Goal: Task Accomplishment & Management: Use online tool/utility

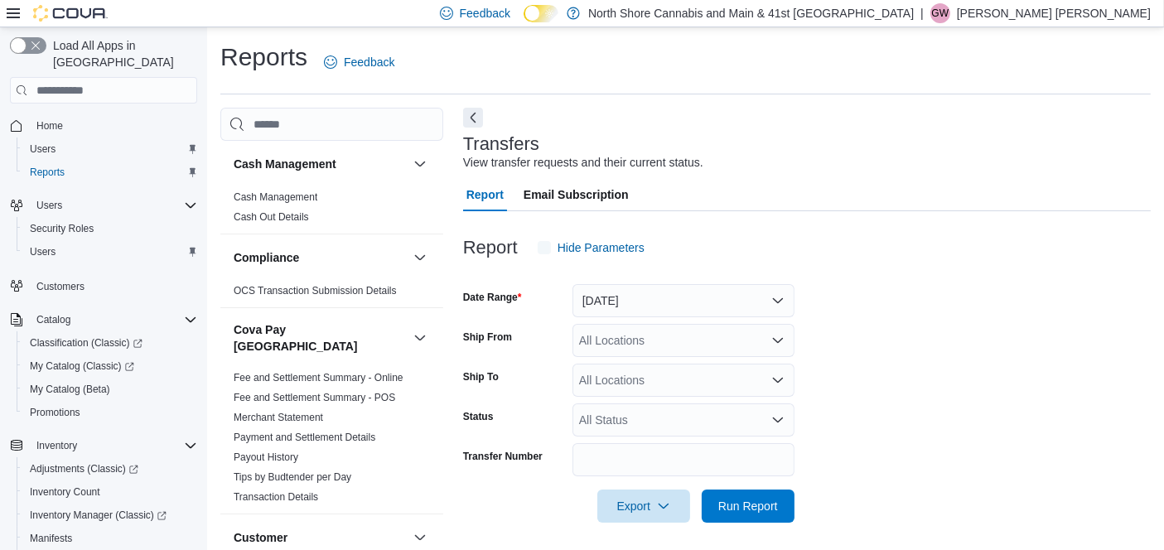
scroll to position [17, 0]
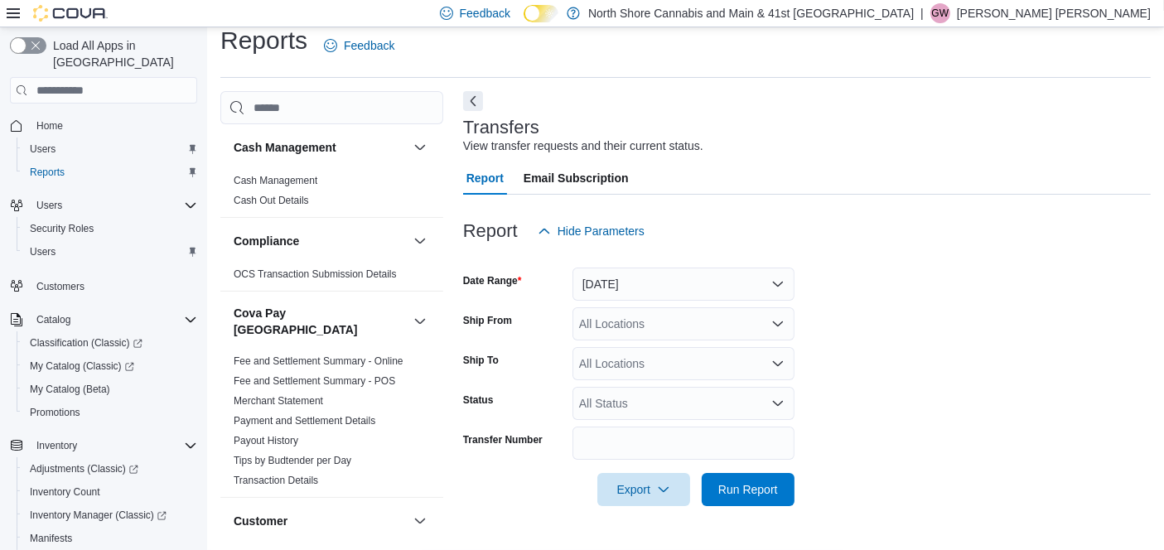
click at [71, 115] on span "Home" at bounding box center [113, 125] width 167 height 21
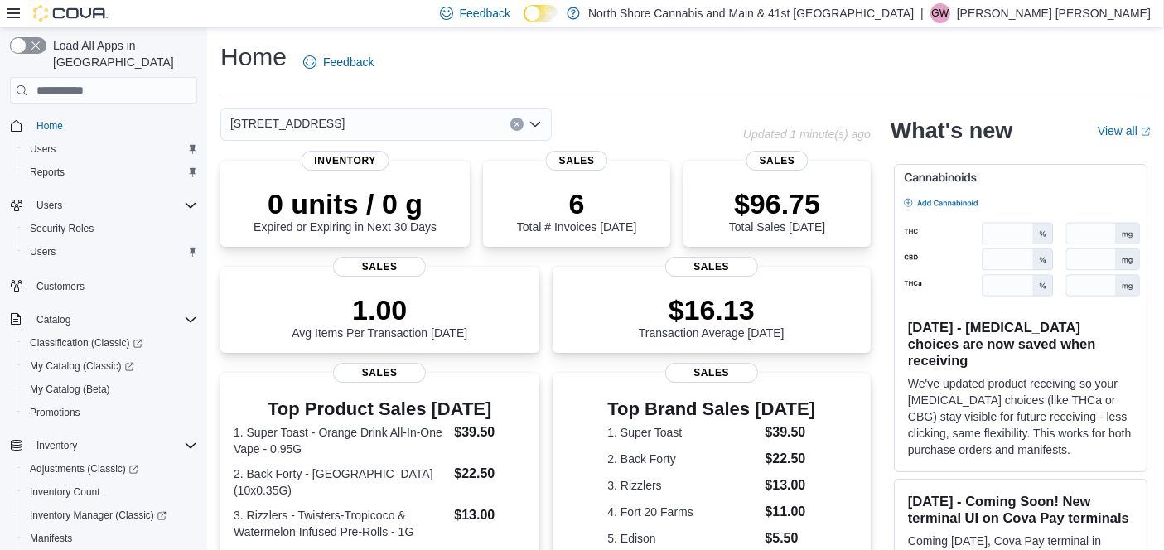
click at [377, 104] on div "Home Feedback 5707 Main St. Updated 1 minute(s) ago 0 units / 0 g Expired or Ex…" at bounding box center [685, 506] width 957 height 959
click at [375, 122] on div "[STREET_ADDRESS]" at bounding box center [385, 124] width 331 height 33
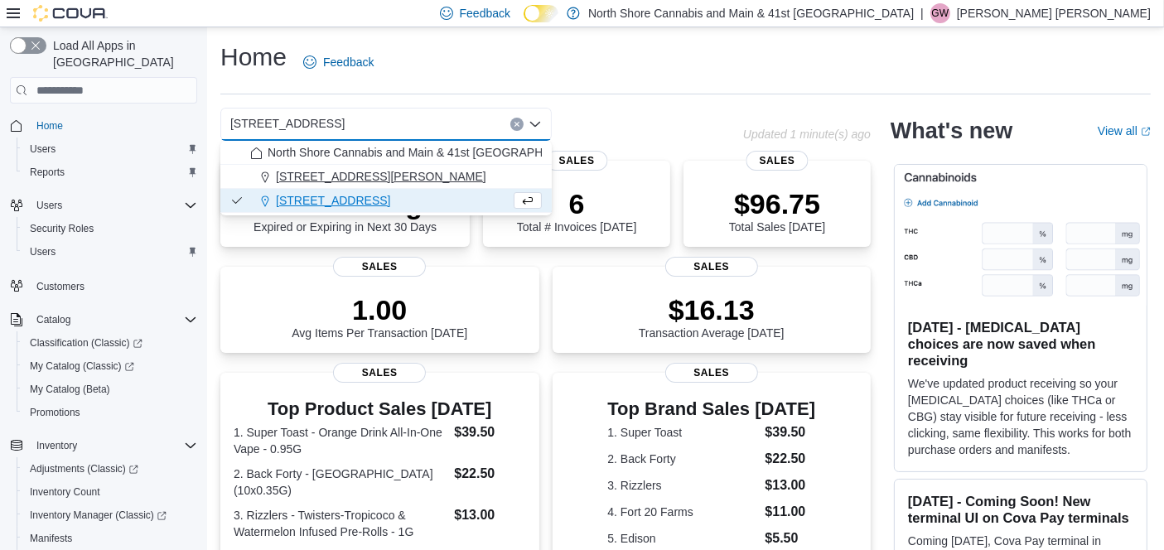
click at [311, 171] on span "[STREET_ADDRESS][PERSON_NAME]" at bounding box center [381, 176] width 210 height 17
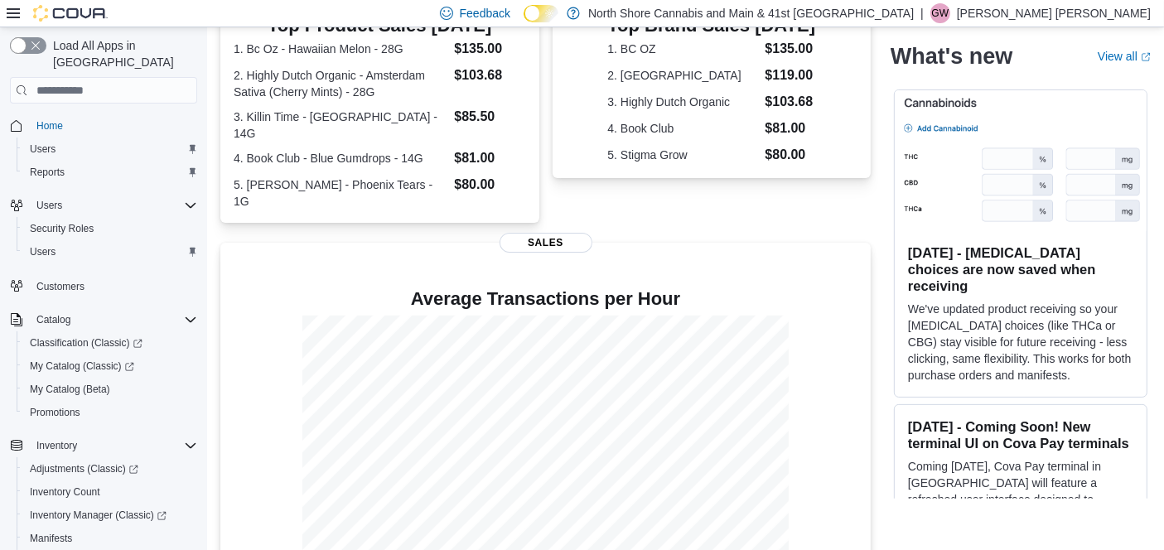
scroll to position [377, 0]
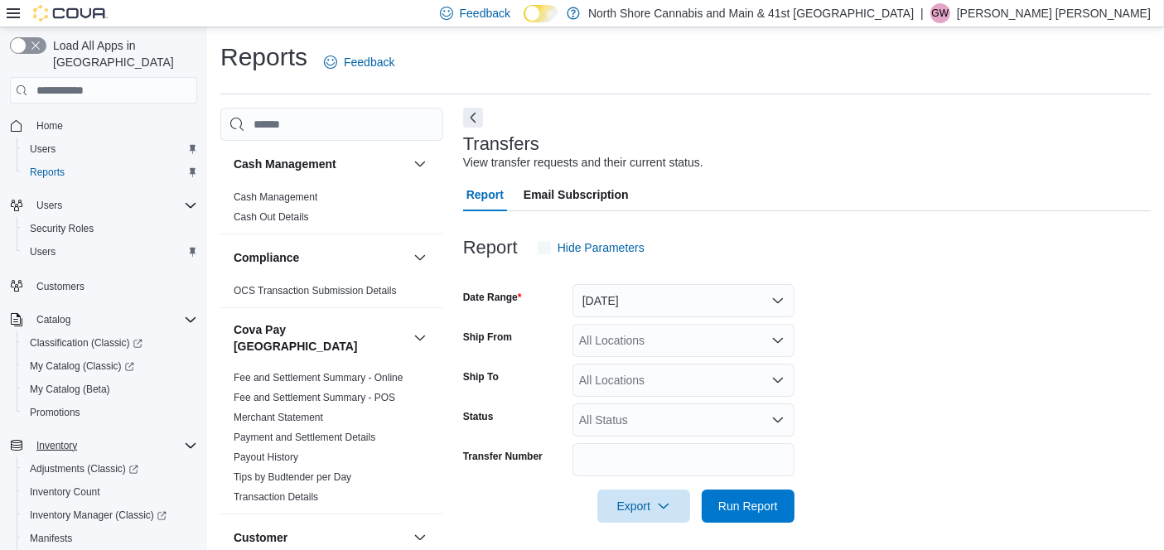
scroll to position [17, 0]
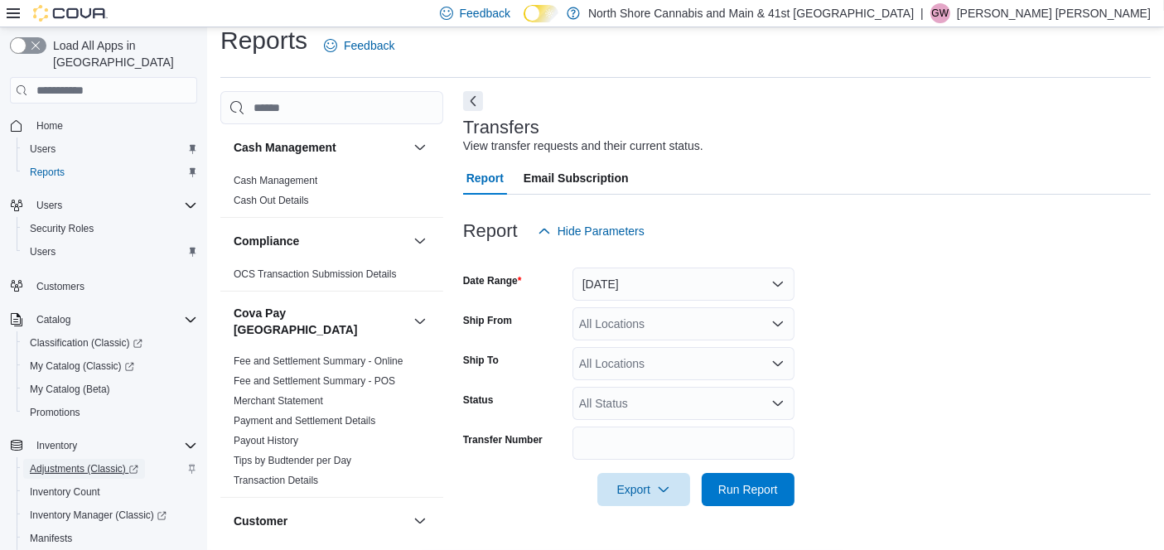
click at [61, 462] on span "Adjustments (Classic)" at bounding box center [84, 468] width 109 height 13
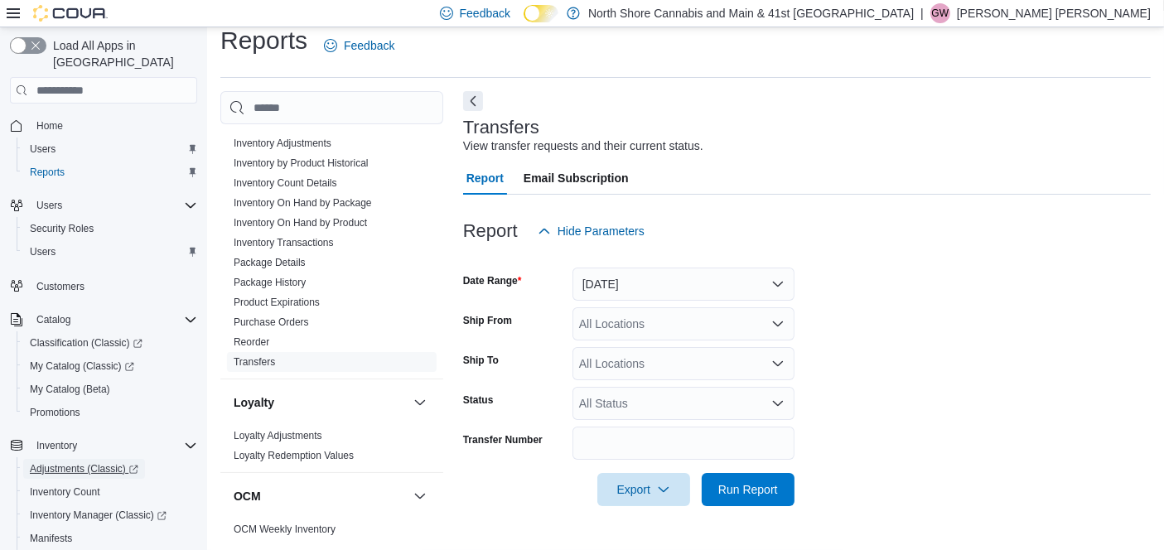
scroll to position [691, 0]
click at [255, 337] on link "Reorder" at bounding box center [252, 343] width 36 height 12
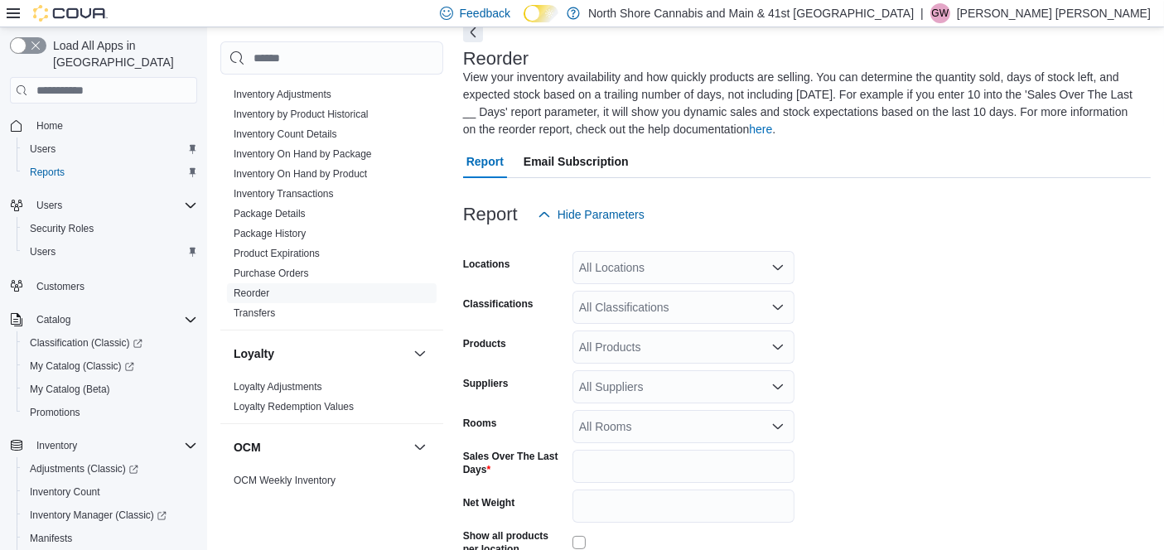
scroll to position [89, 0]
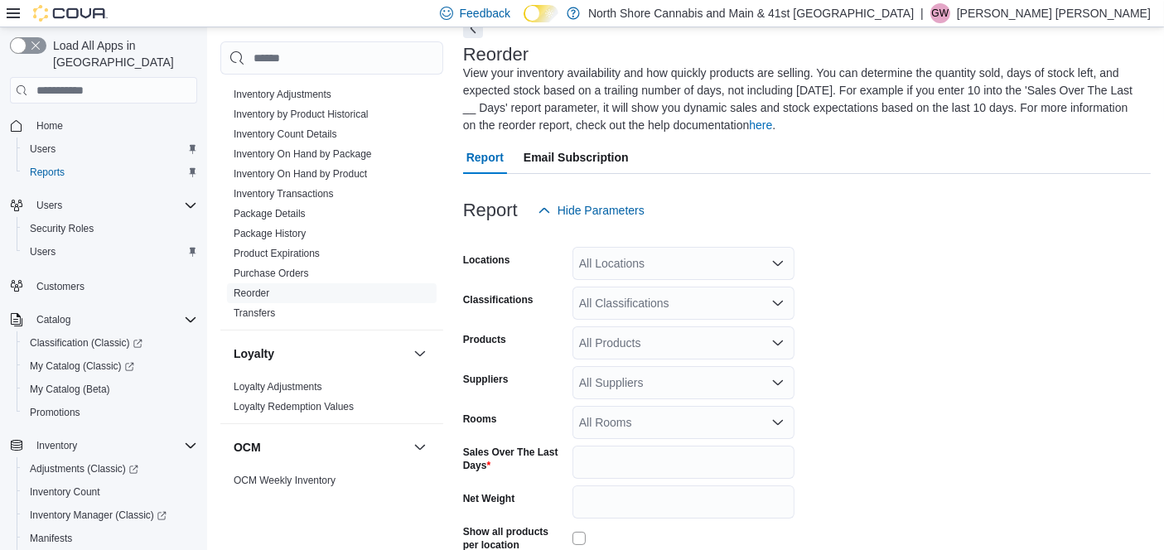
click at [683, 256] on div "All Locations" at bounding box center [683, 263] width 222 height 33
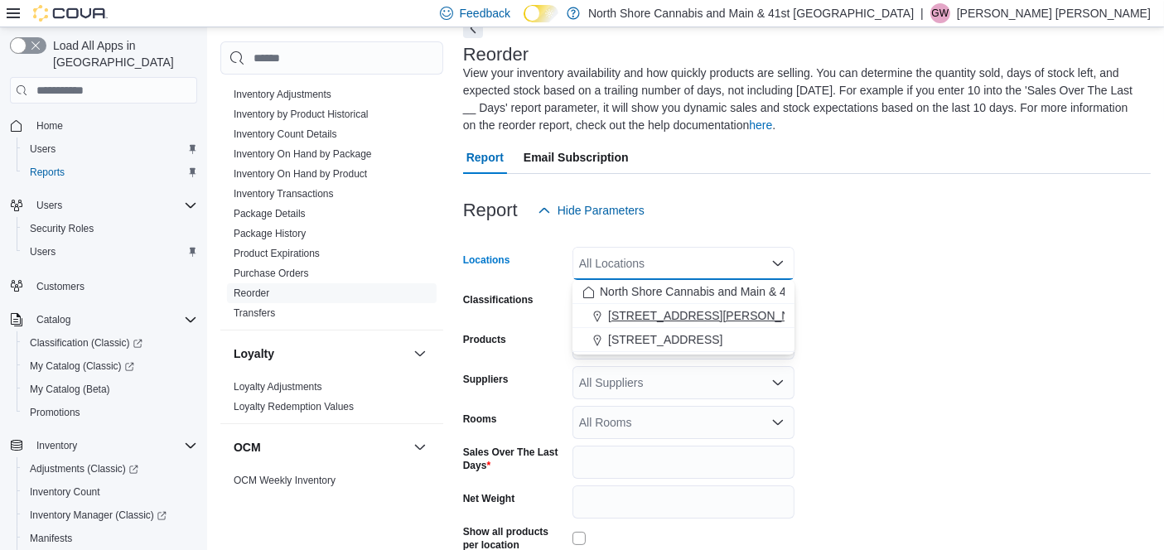
click at [661, 314] on span "[STREET_ADDRESS][PERSON_NAME]" at bounding box center [713, 315] width 210 height 17
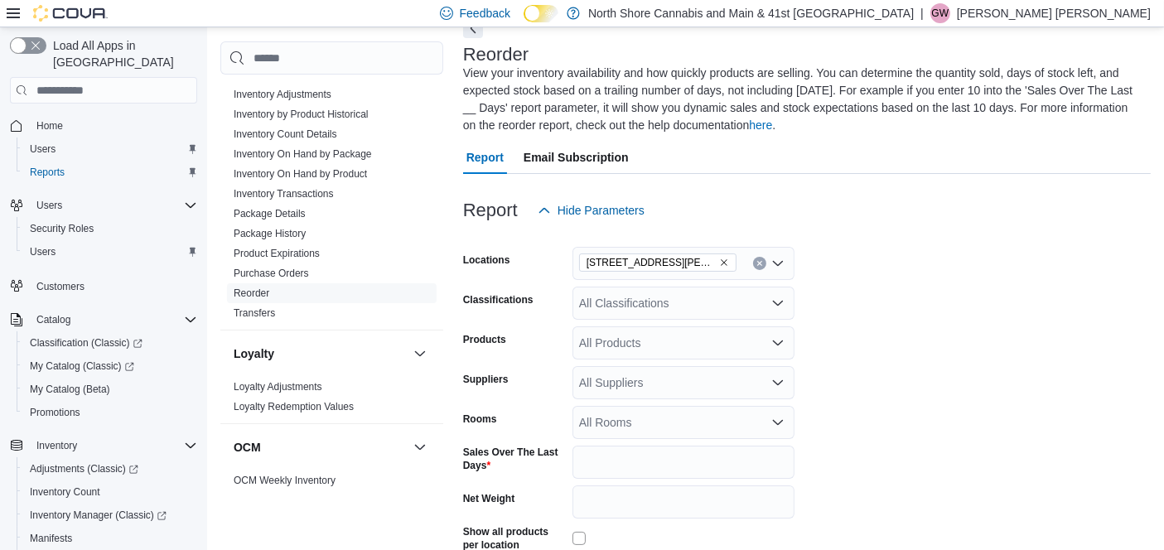
drag, startPoint x: 920, startPoint y: 327, endPoint x: 707, endPoint y: 294, distance: 214.7
click at [913, 327] on form "Locations 1520 Barrow St. Classifications All Classifications Products All Prod…" at bounding box center [807, 431] width 688 height 409
click at [698, 302] on div "All Classifications" at bounding box center [683, 303] width 222 height 33
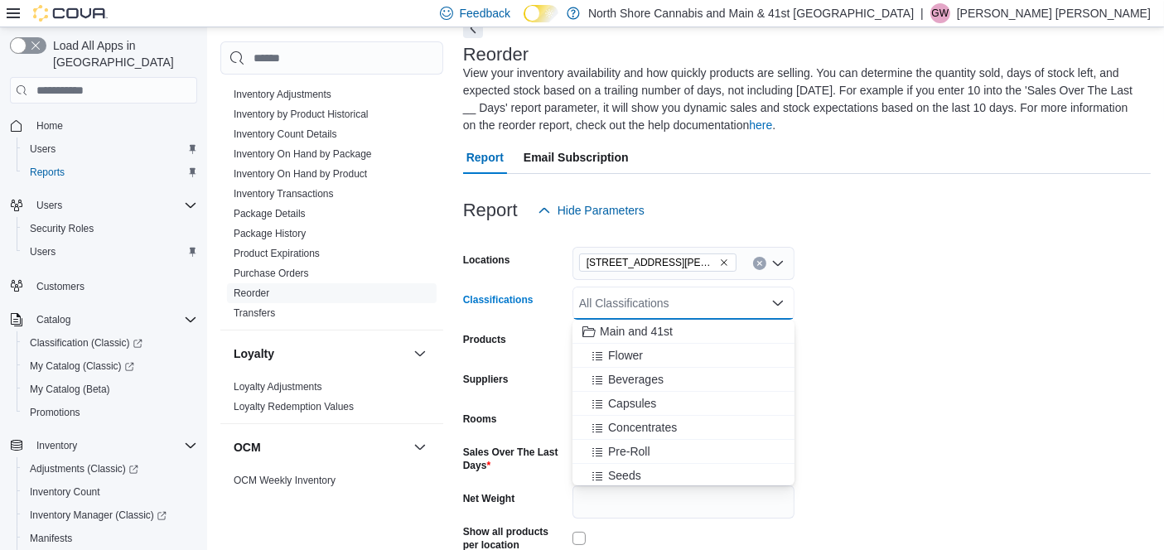
drag, startPoint x: 678, startPoint y: 358, endPoint x: 941, endPoint y: 289, distance: 272.3
click at [678, 358] on div "Flower" at bounding box center [683, 355] width 202 height 17
click at [1042, 261] on form "Locations 1520 Barrow St. Classifications Flower Combo box. Selected. Flower. P…" at bounding box center [807, 431] width 688 height 409
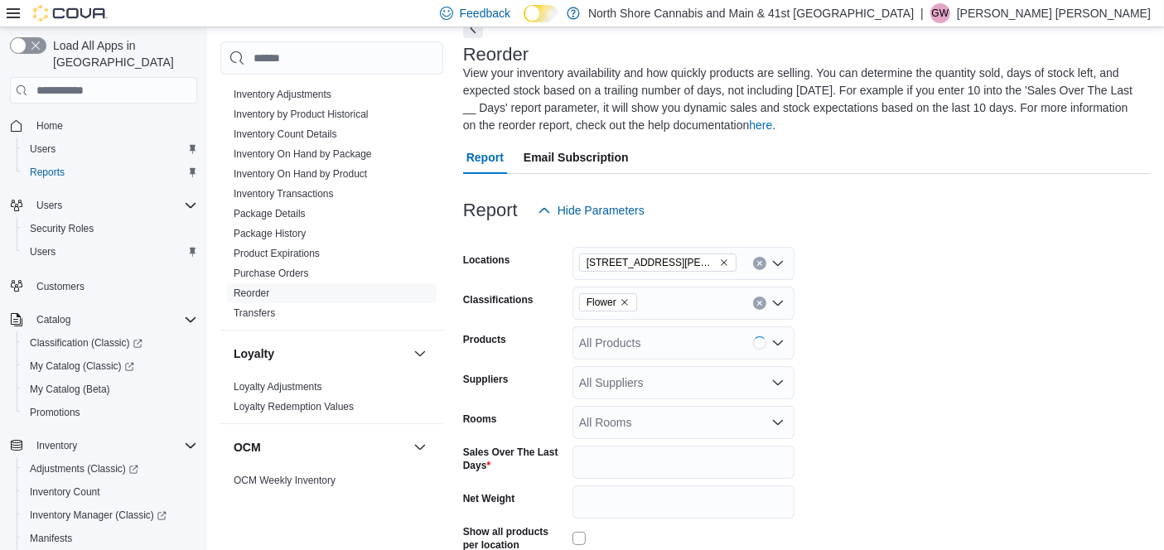
scroll to position [208, 0]
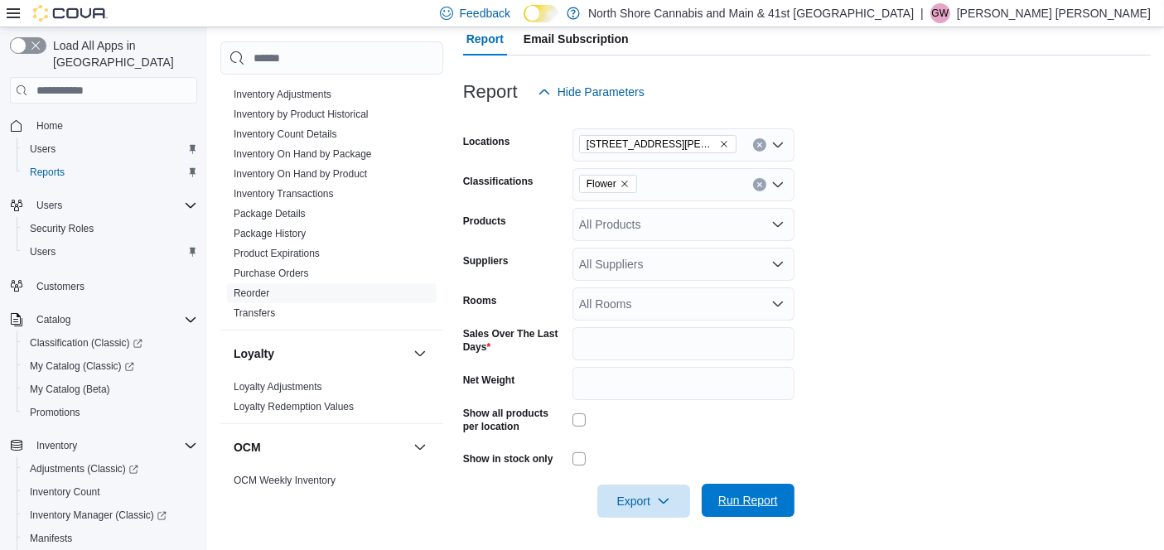
click at [736, 505] on span "Run Report" at bounding box center [748, 500] width 60 height 17
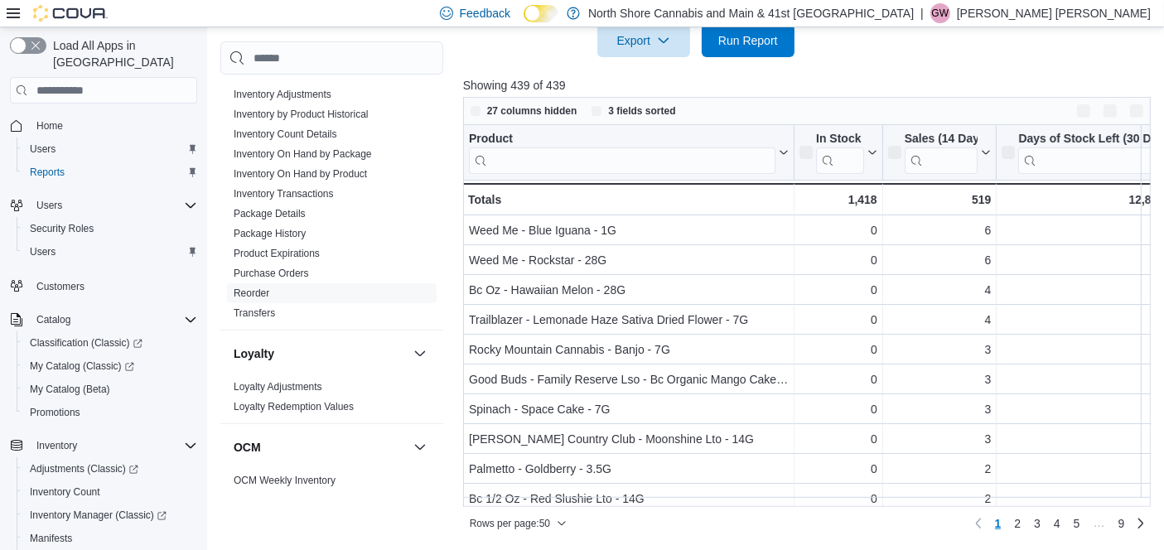
scroll to position [668, 0]
click at [92, 509] on span "Inventory Manager (Classic)" at bounding box center [98, 515] width 137 height 13
click at [995, 159] on div at bounding box center [995, 153] width 13 height 55
click at [983, 143] on button "Sales (14 Days)" at bounding box center [939, 154] width 104 height 42
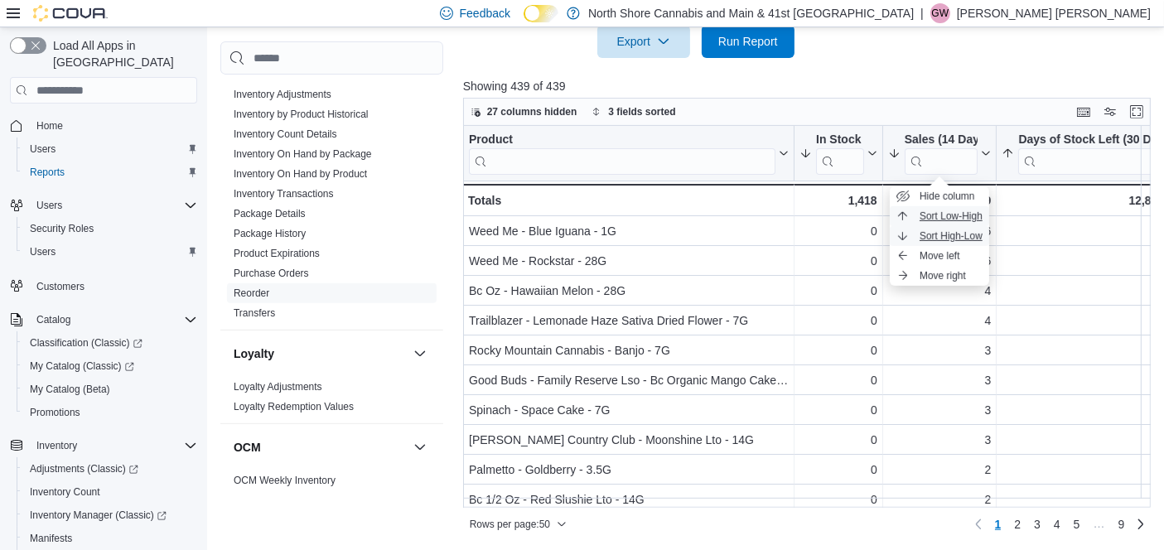
drag, startPoint x: 959, startPoint y: 225, endPoint x: 958, endPoint y: 234, distance: 9.3
click at [958, 234] on ul "Hide column Sort Low-High Sort High-Low Move left Move right" at bounding box center [939, 235] width 99 height 99
click at [958, 234] on span "Sort High-Low" at bounding box center [951, 235] width 63 height 13
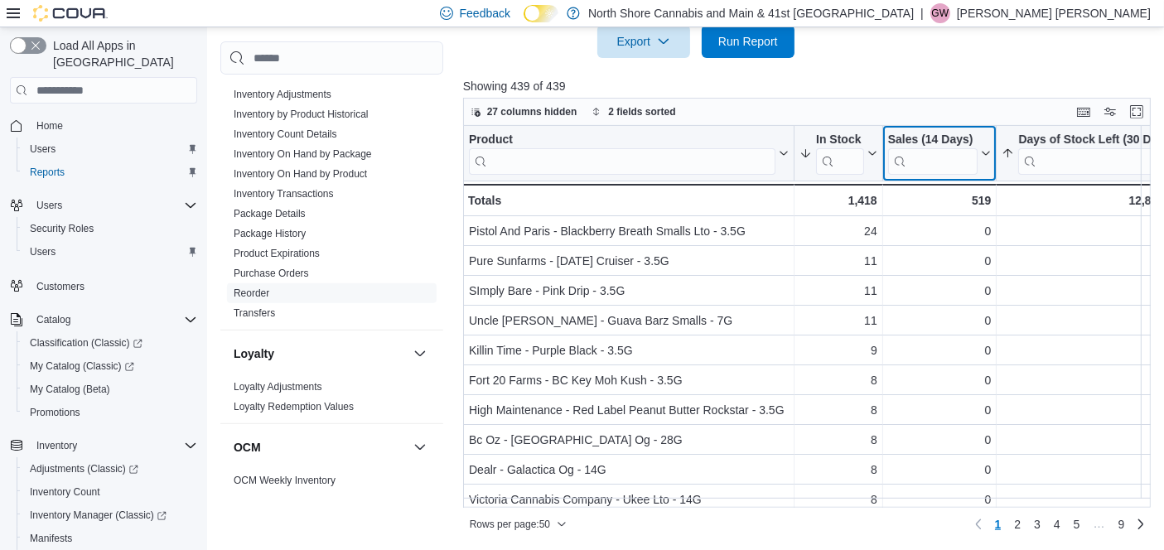
click at [988, 152] on icon at bounding box center [984, 153] width 13 height 10
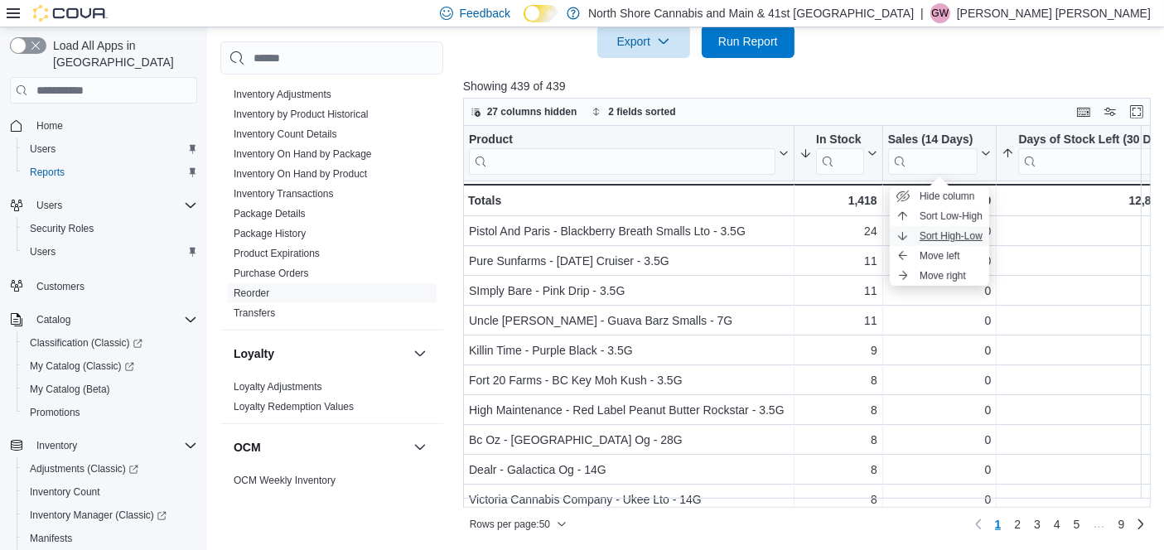
click at [942, 239] on span "Sort High-Low" at bounding box center [951, 235] width 63 height 13
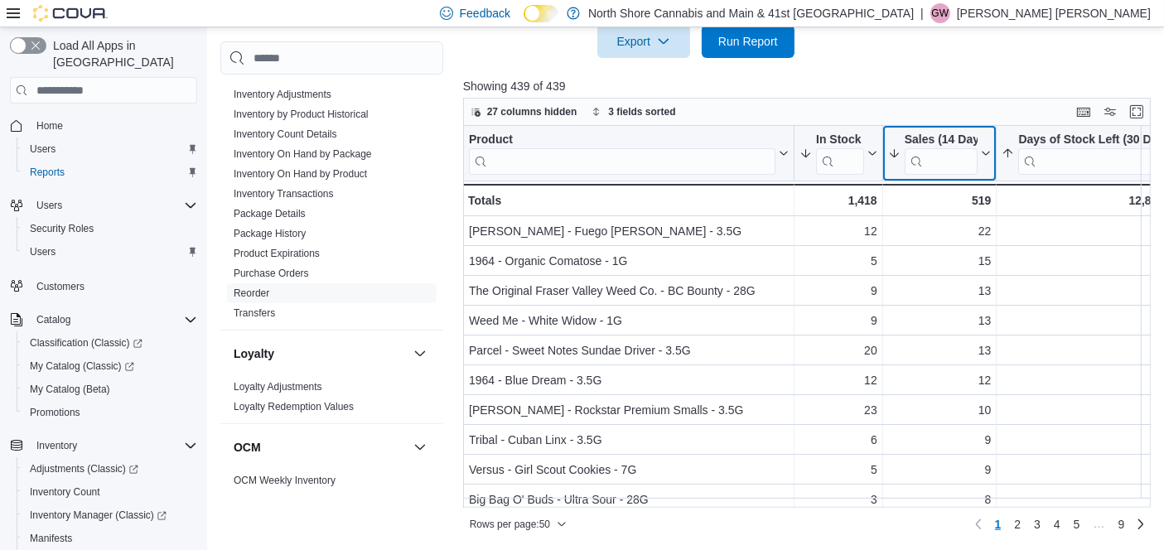
scroll to position [0, 0]
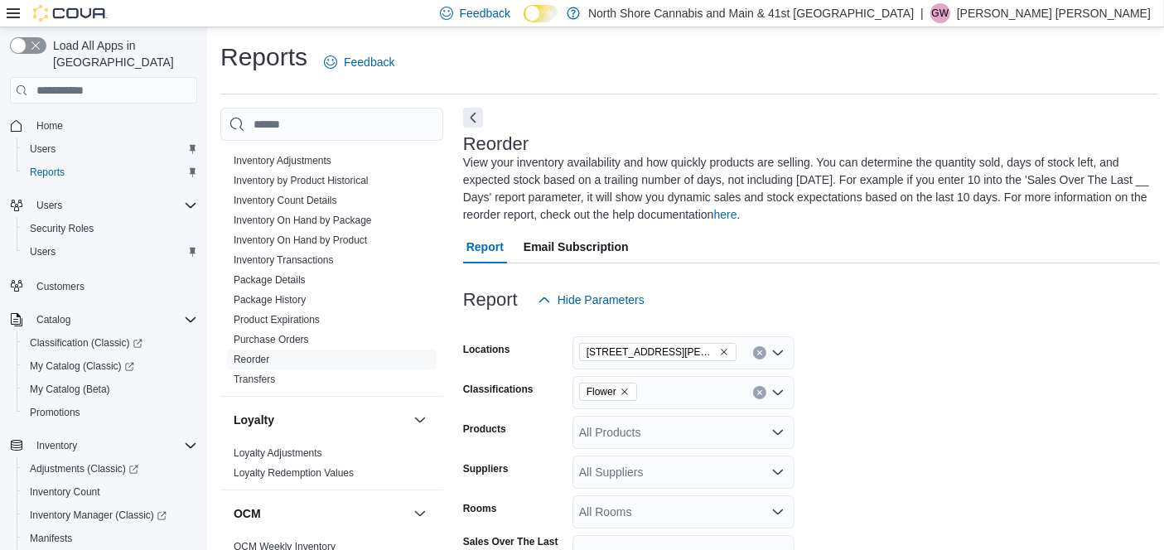
click at [622, 388] on icon "Remove Flower from selection in this group" at bounding box center [625, 392] width 10 height 10
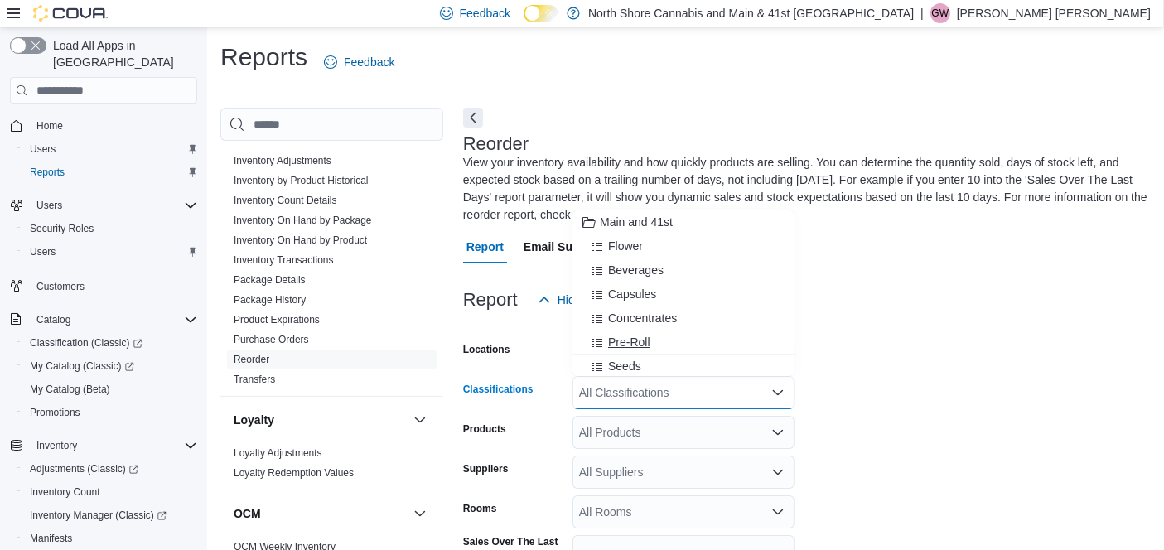
click at [672, 338] on div "Pre-Roll" at bounding box center [683, 342] width 202 height 17
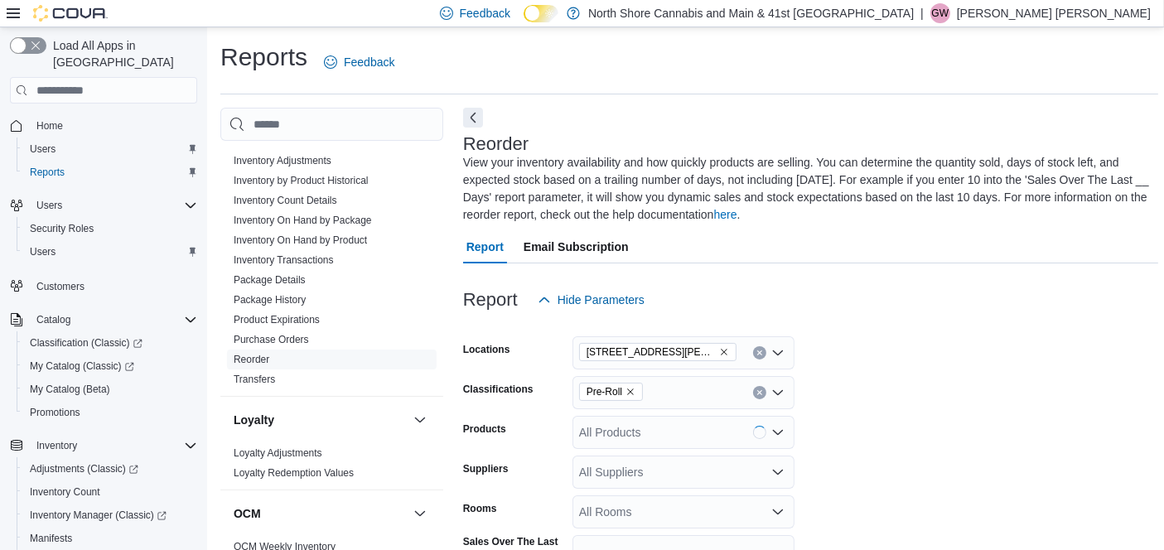
click at [1036, 380] on form "Locations 1520 Barrow St. Classifications Pre-Roll Products All Products Suppli…" at bounding box center [810, 520] width 695 height 409
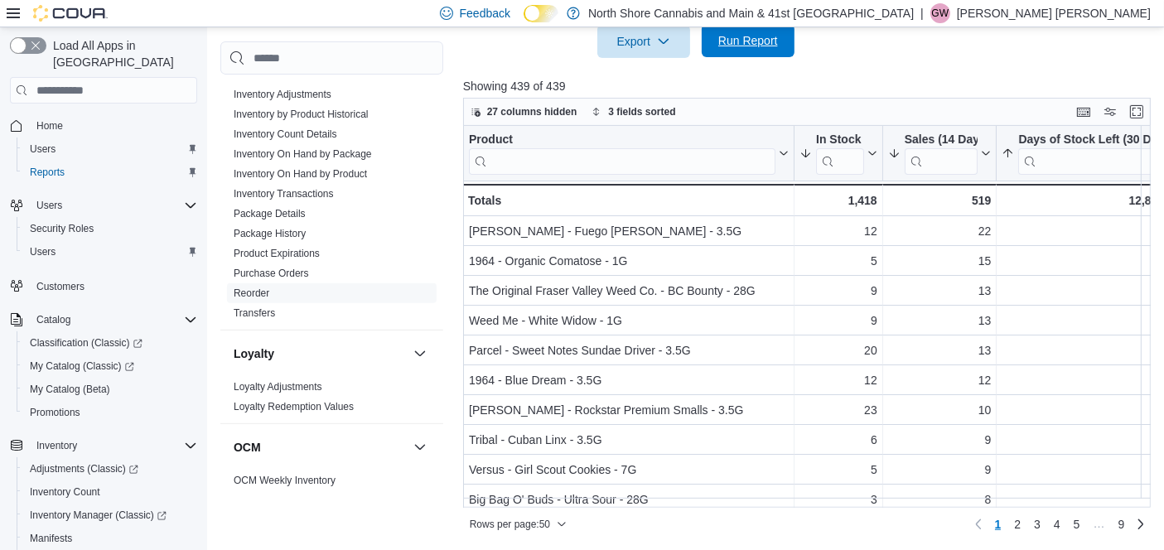
click at [752, 46] on span "Run Report" at bounding box center [748, 40] width 73 height 33
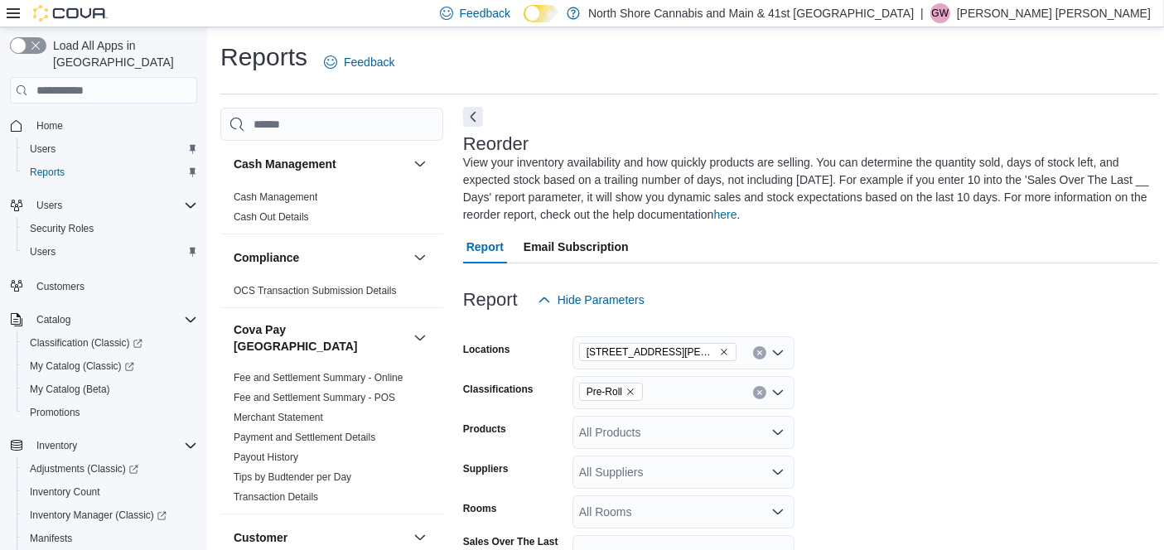
click at [479, 117] on button "Next" at bounding box center [473, 117] width 20 height 20
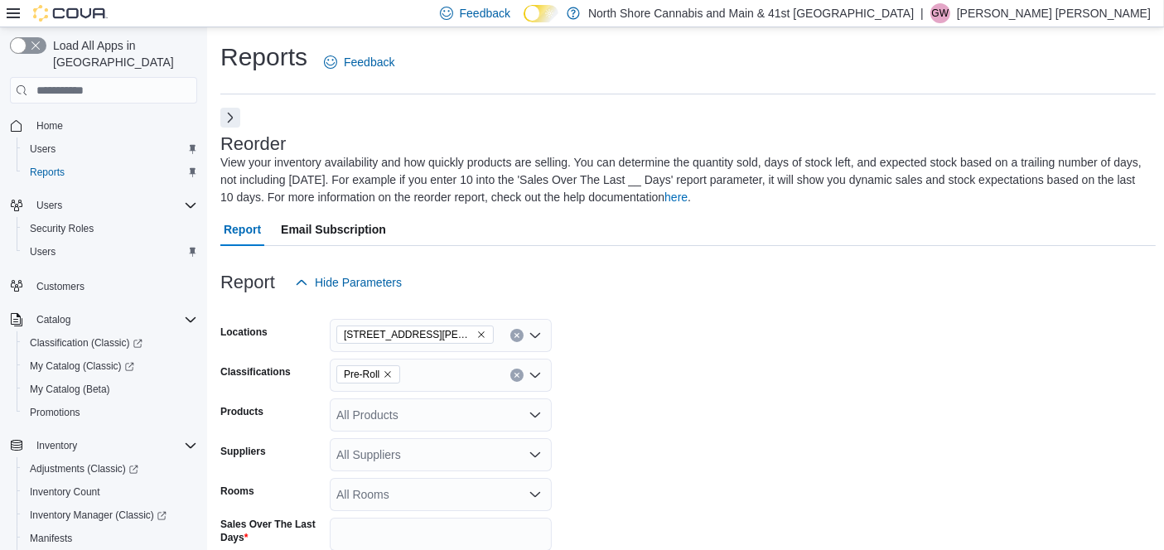
click at [14, 12] on icon at bounding box center [13, 13] width 13 height 13
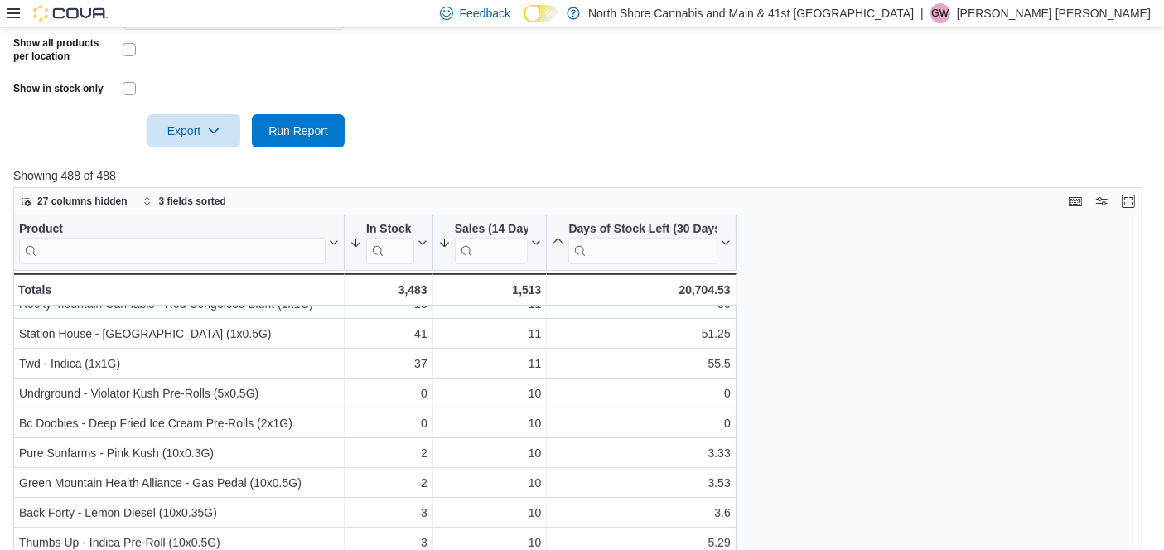
scroll to position [882, 0]
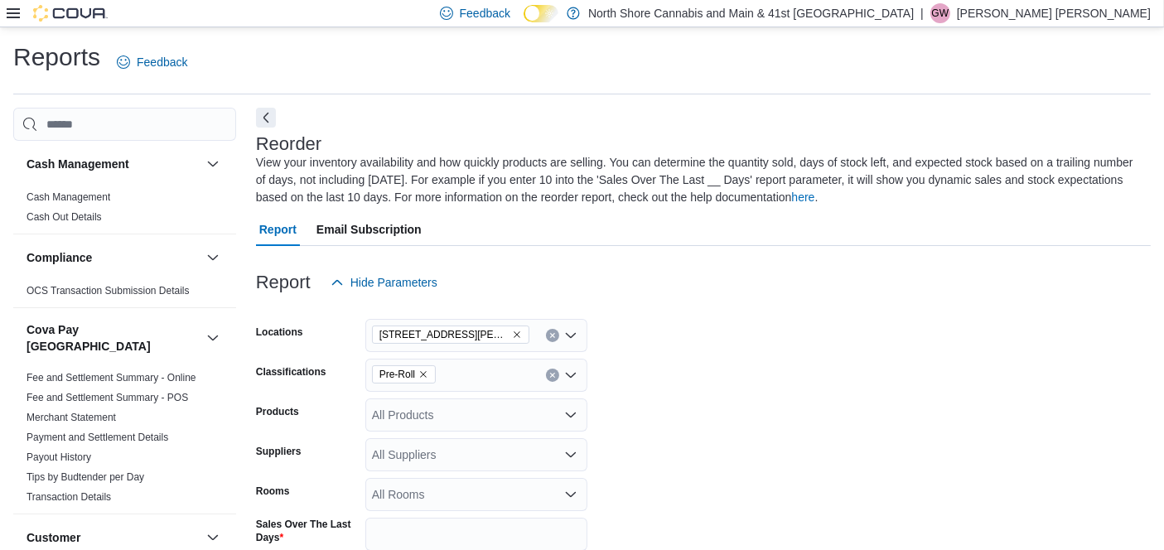
click at [12, 10] on icon at bounding box center [13, 13] width 13 height 13
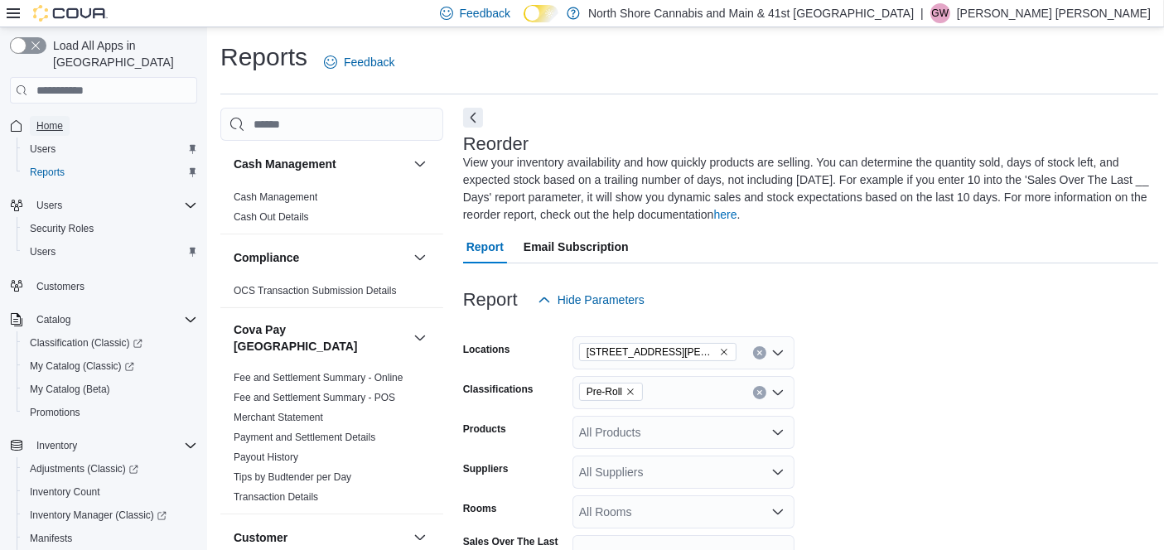
click at [58, 119] on span "Home" at bounding box center [49, 125] width 27 height 13
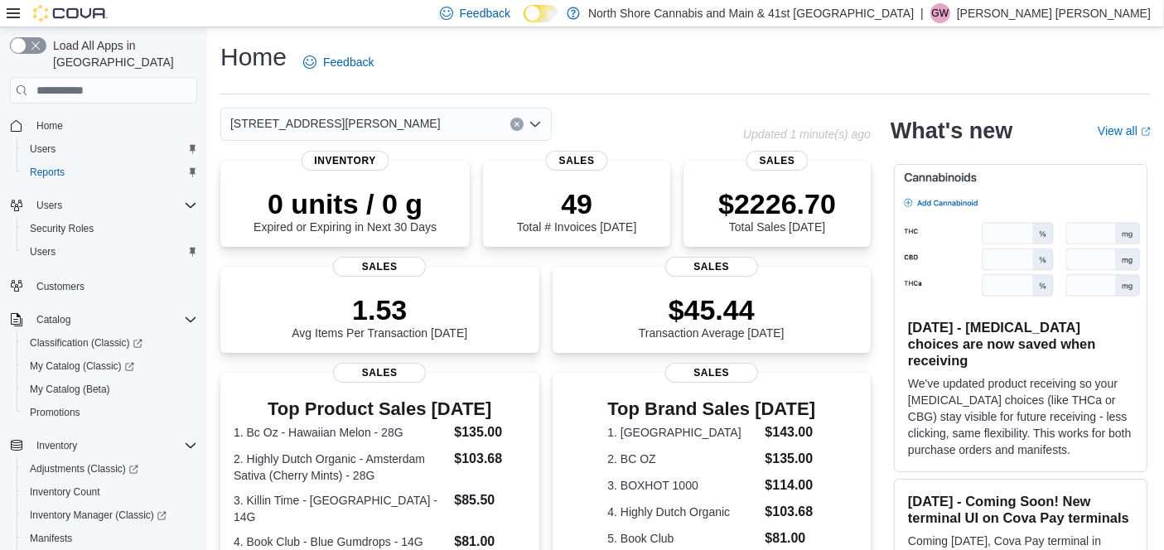
click at [431, 123] on div "[STREET_ADDRESS][PERSON_NAME]" at bounding box center [385, 124] width 331 height 33
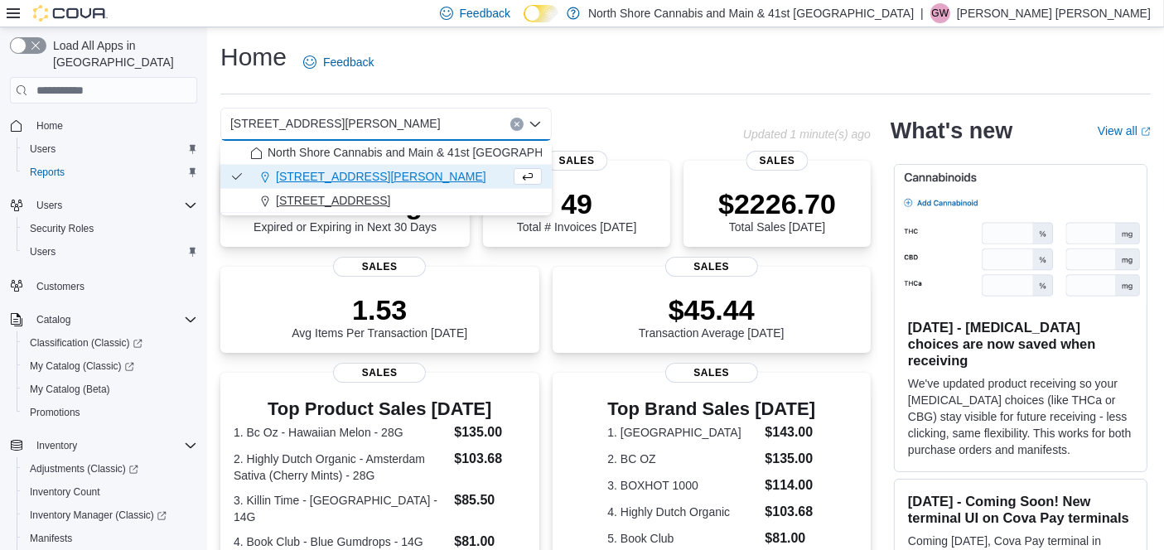
click at [288, 201] on span "[STREET_ADDRESS]" at bounding box center [333, 200] width 114 height 17
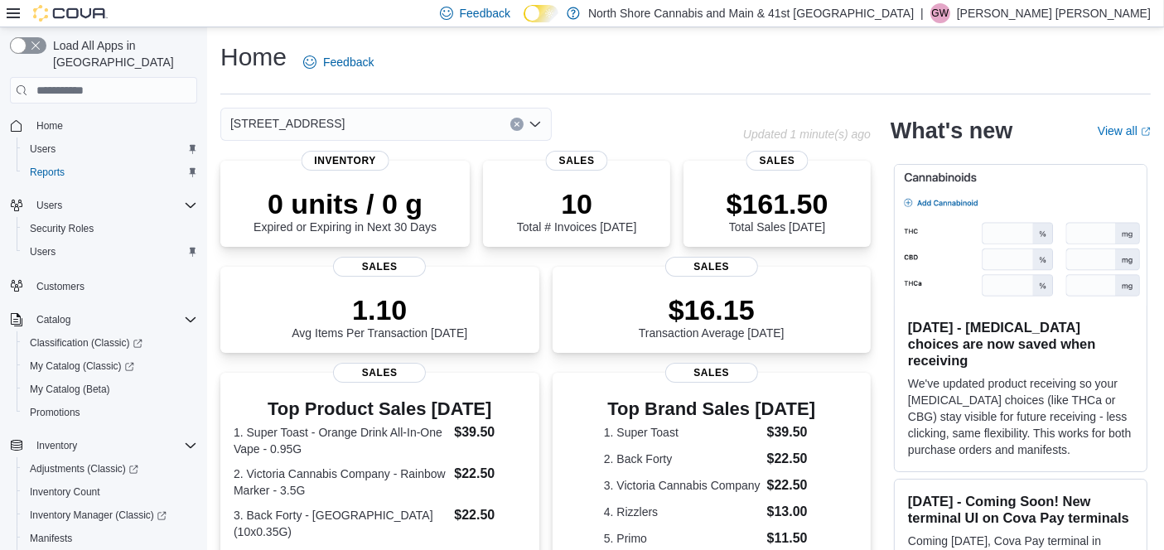
click at [485, 117] on div "[STREET_ADDRESS] Selected. [STREET_ADDRESS].. Press Backspace to delete [STREET…" at bounding box center [385, 124] width 331 height 33
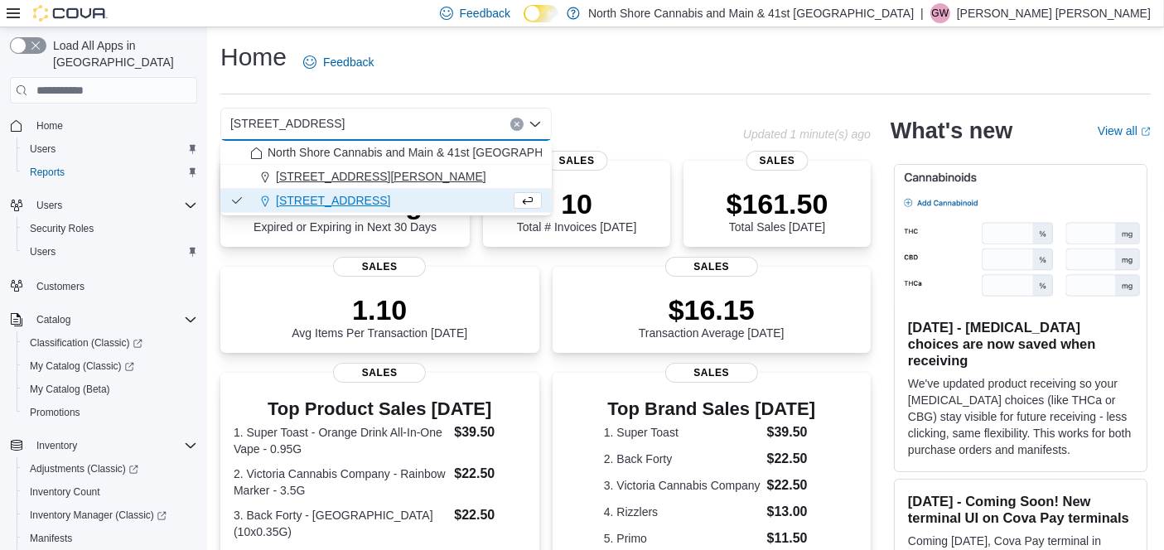
click at [437, 174] on div "[STREET_ADDRESS][PERSON_NAME]" at bounding box center [396, 176] width 292 height 17
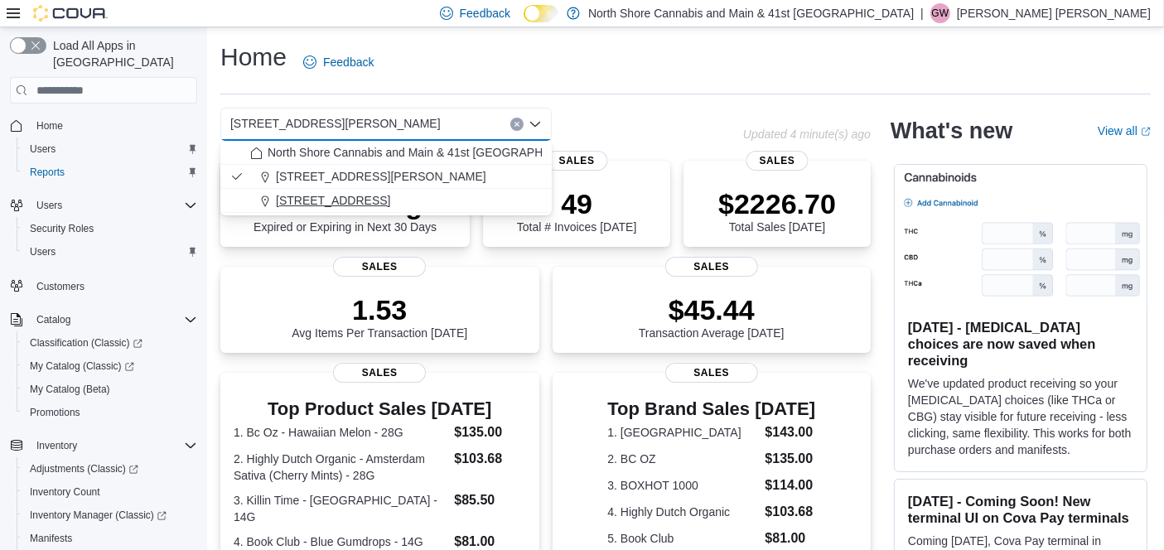
click at [405, 191] on button "[STREET_ADDRESS]" at bounding box center [385, 201] width 331 height 24
